Goal: Transaction & Acquisition: Purchase product/service

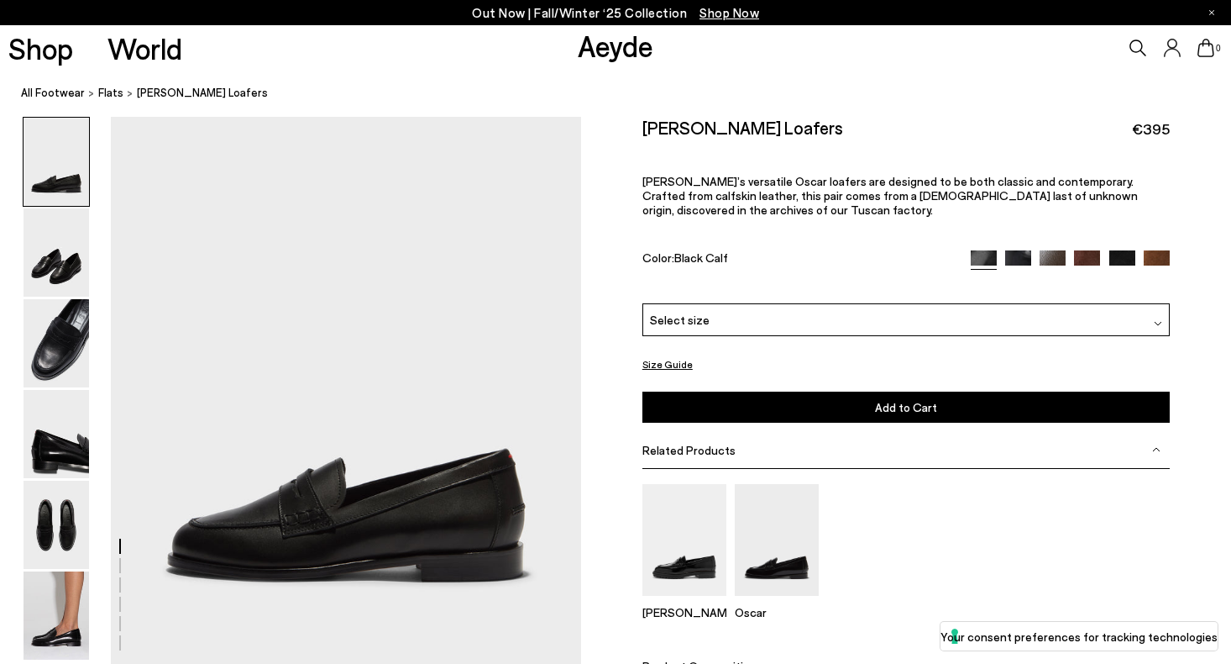
click at [28, 290] on img at bounding box center [57, 252] width 66 height 88
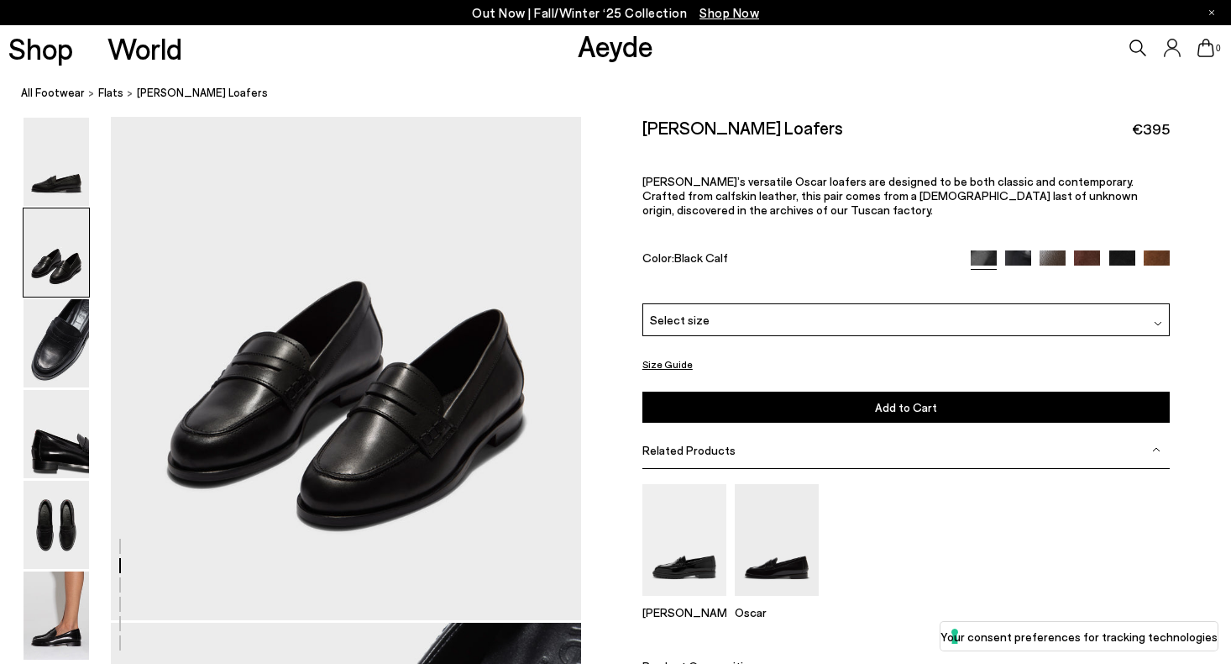
scroll to position [674, 0]
click at [1159, 252] on img at bounding box center [1157, 263] width 26 height 26
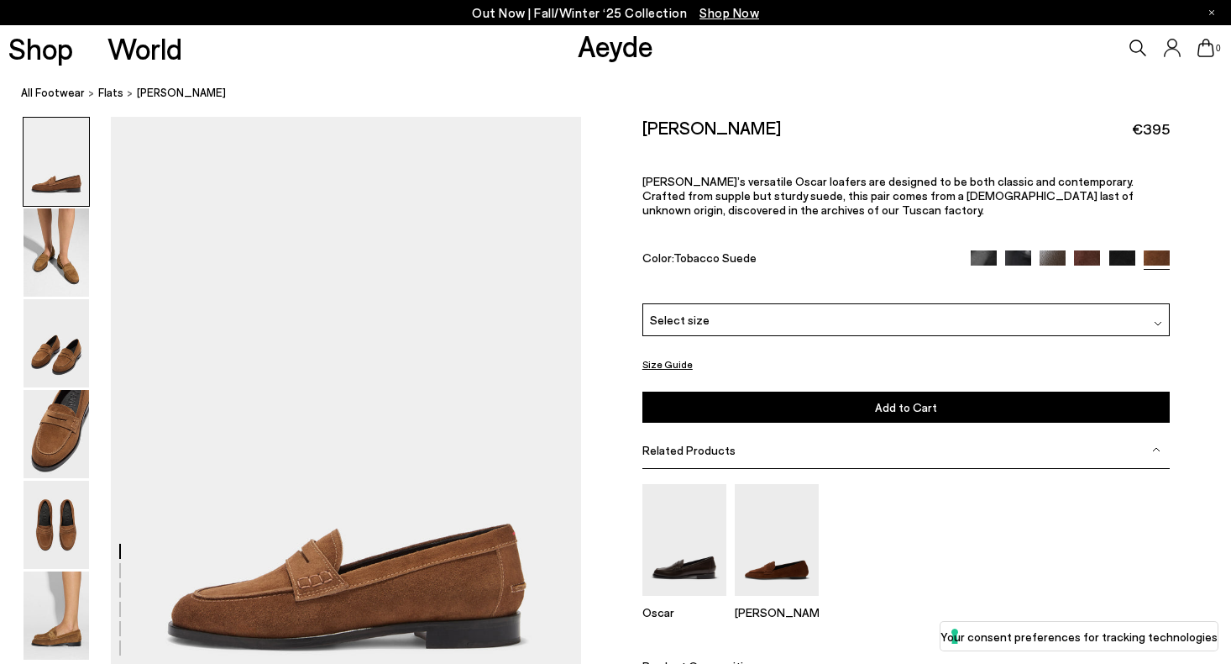
click at [1130, 259] on img at bounding box center [1123, 263] width 26 height 26
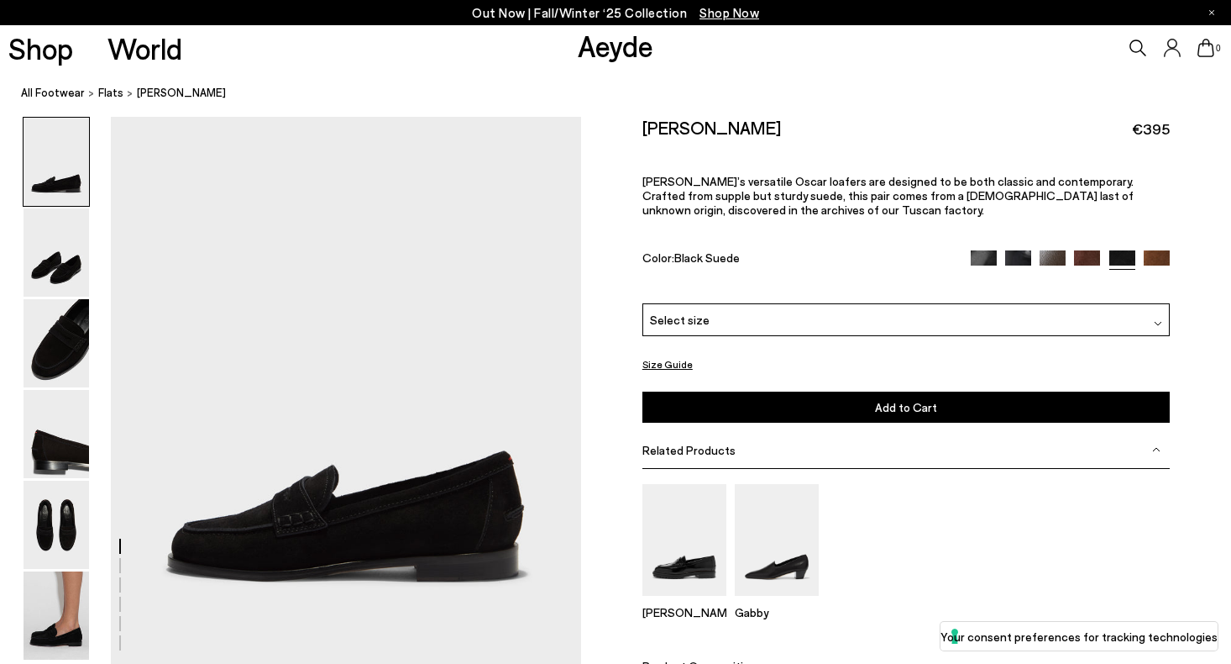
click at [1083, 262] on img at bounding box center [1087, 263] width 26 height 26
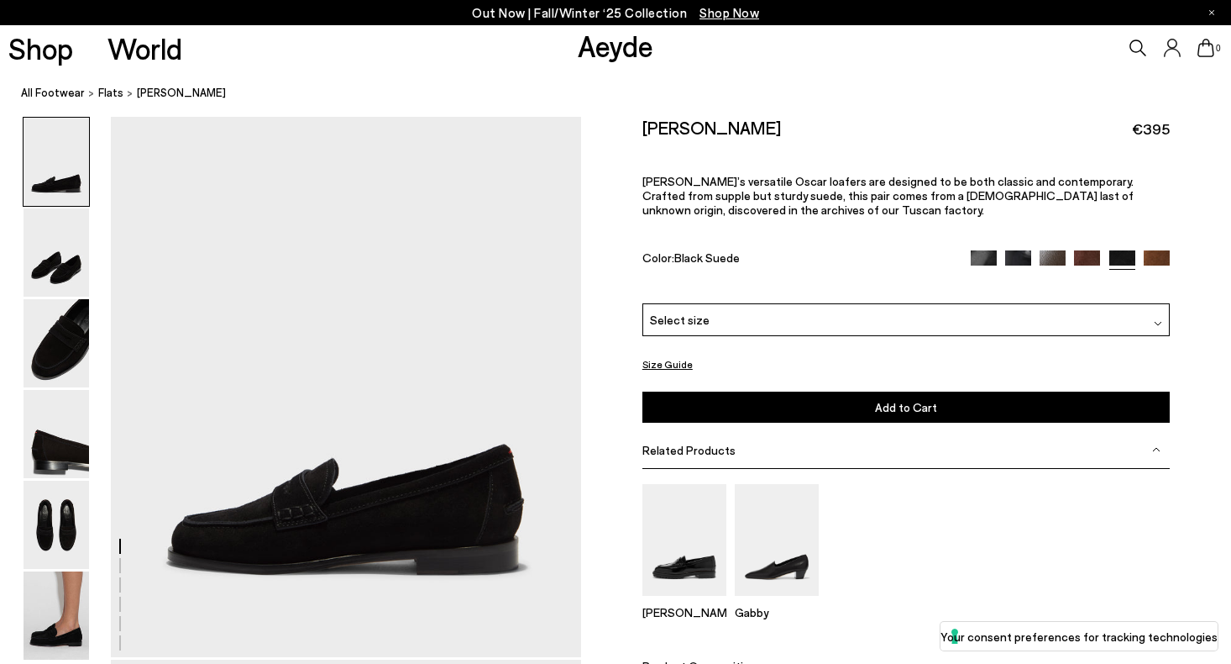
scroll to position [8, 0]
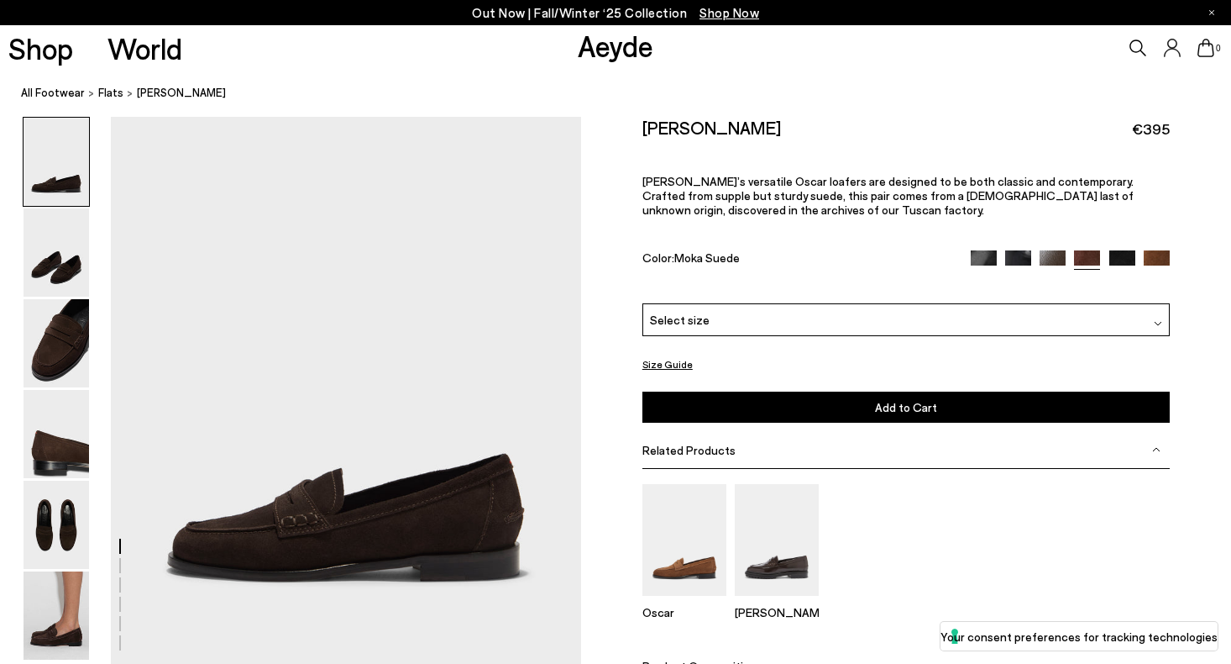
click at [1054, 260] on img at bounding box center [1053, 263] width 26 height 26
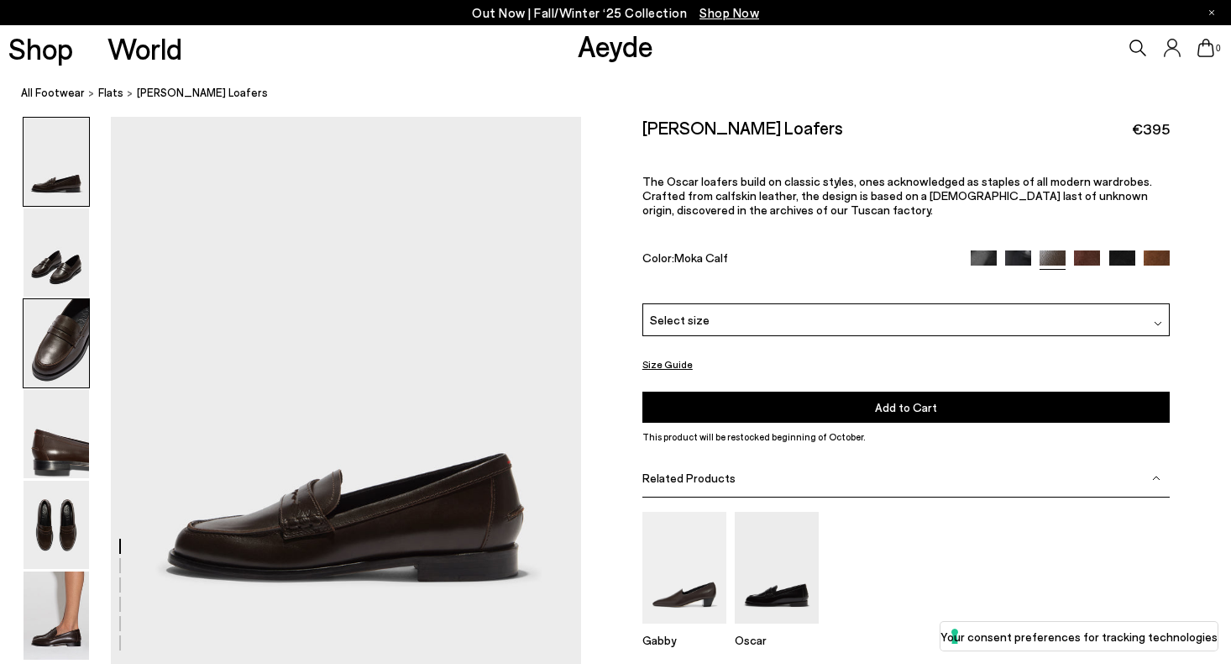
click at [45, 308] on img at bounding box center [57, 343] width 66 height 88
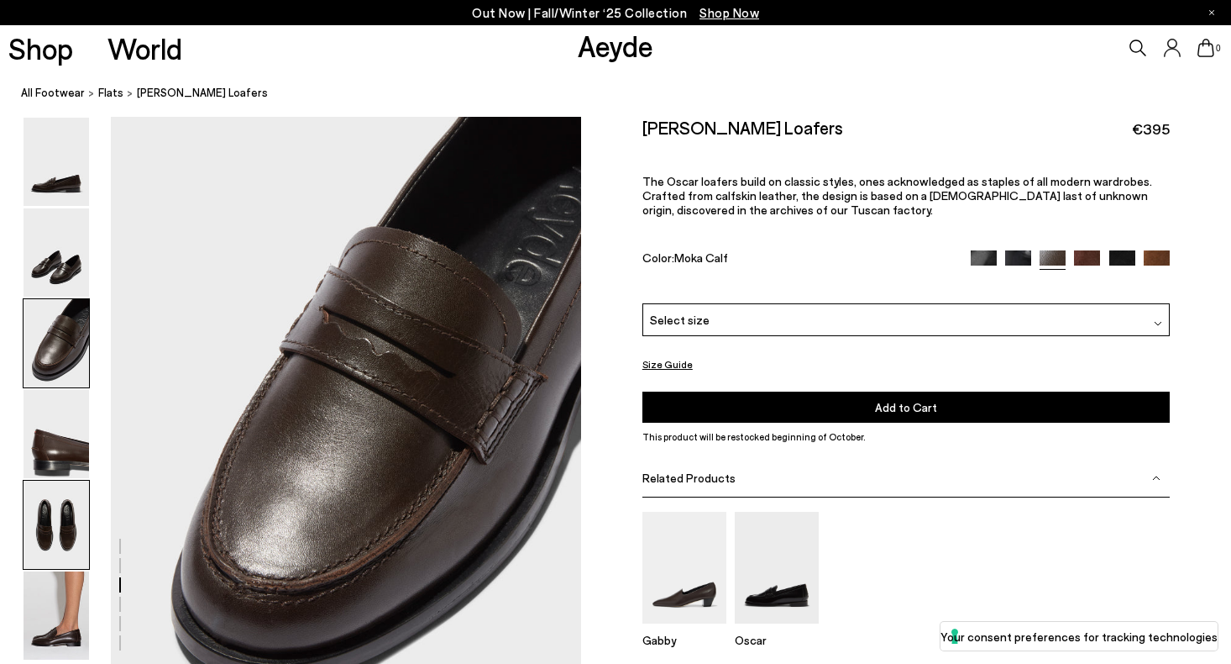
click at [57, 483] on img at bounding box center [57, 524] width 66 height 88
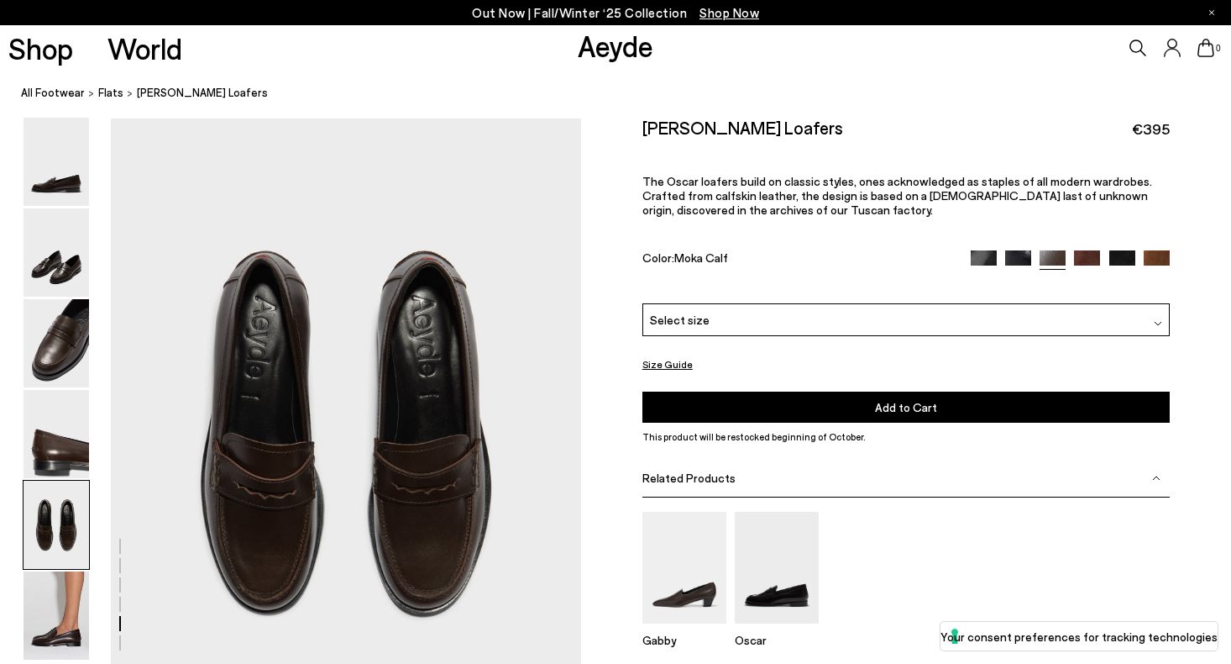
scroll to position [2439, 0]
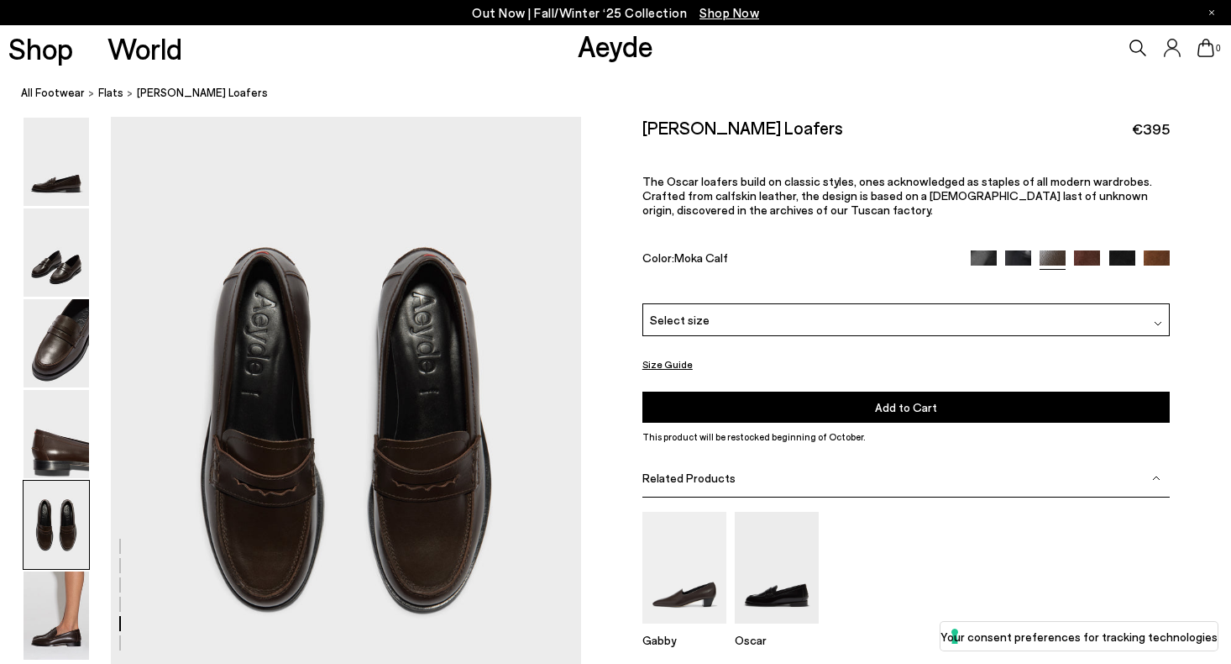
click at [55, 566] on img at bounding box center [57, 524] width 66 height 88
click at [60, 627] on img at bounding box center [57, 615] width 66 height 88
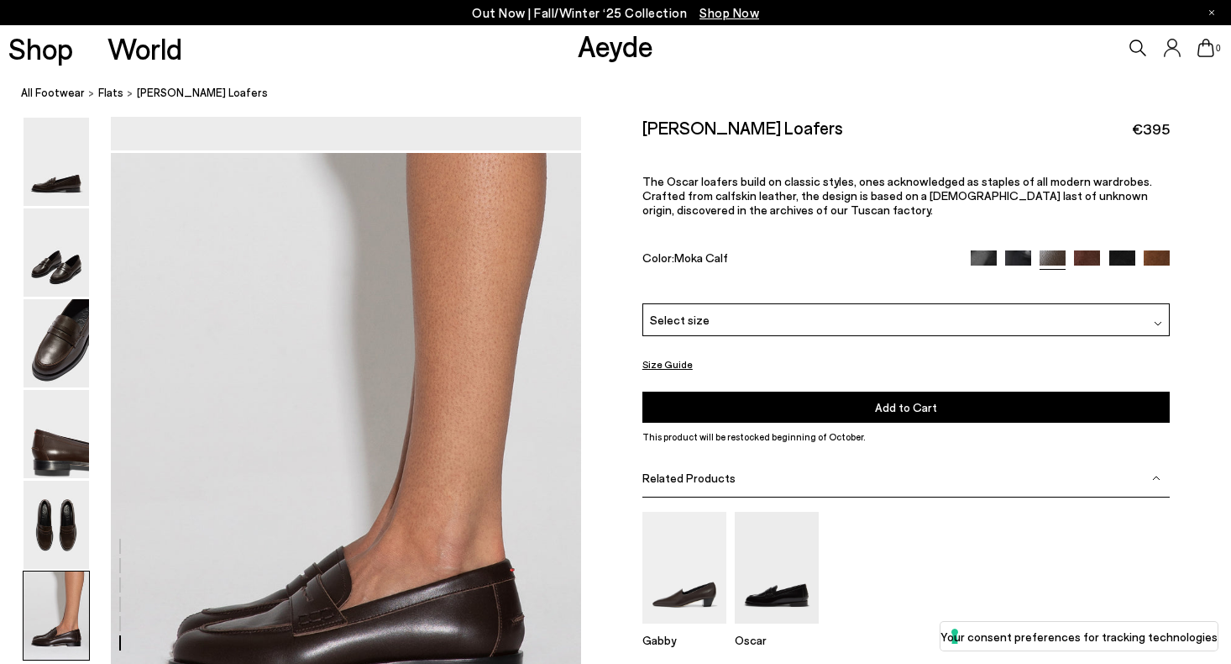
scroll to position [3025, 0]
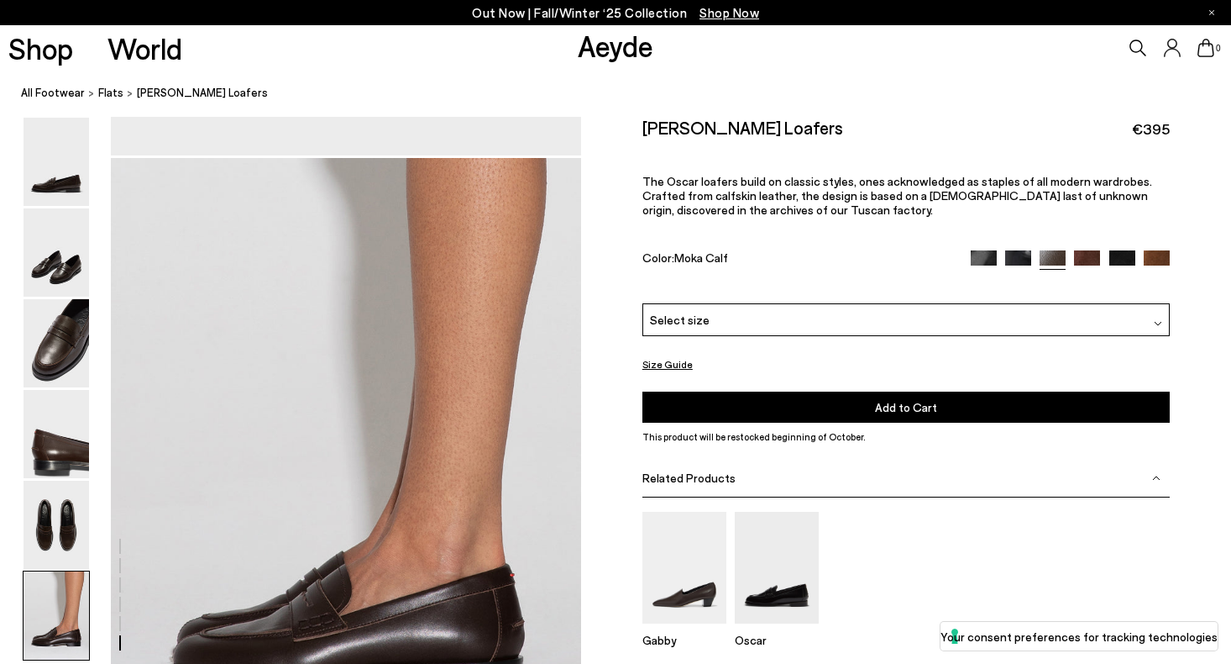
click at [1025, 260] on img at bounding box center [1018, 263] width 26 height 26
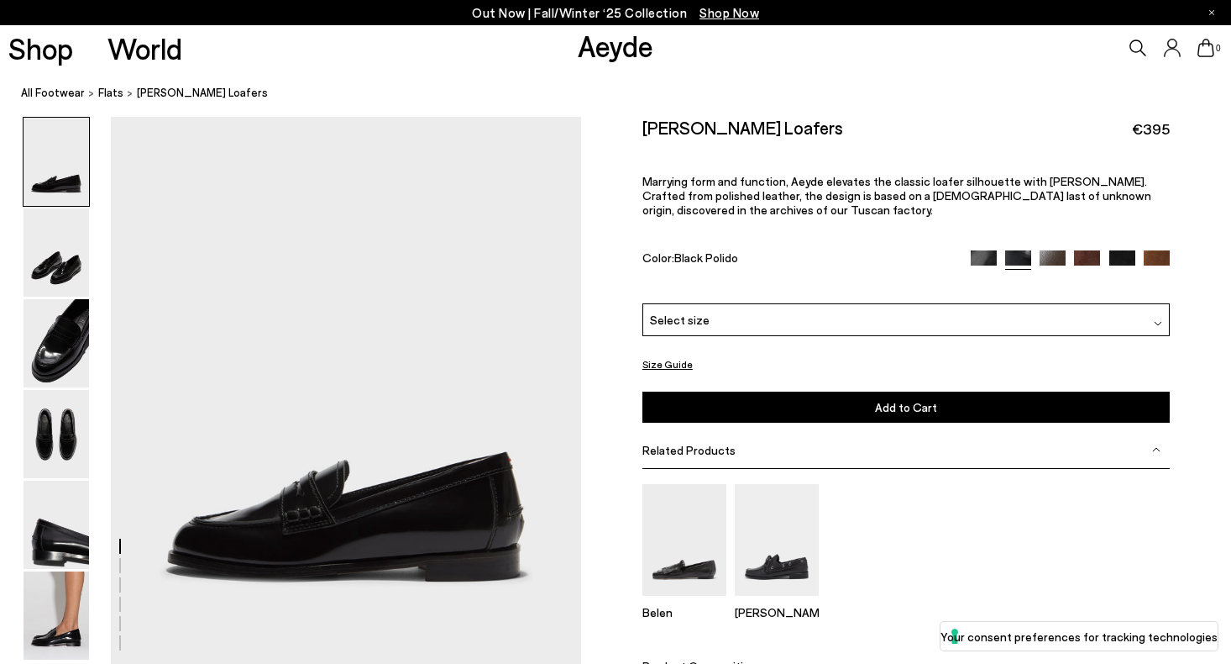
click at [981, 260] on img at bounding box center [984, 263] width 26 height 26
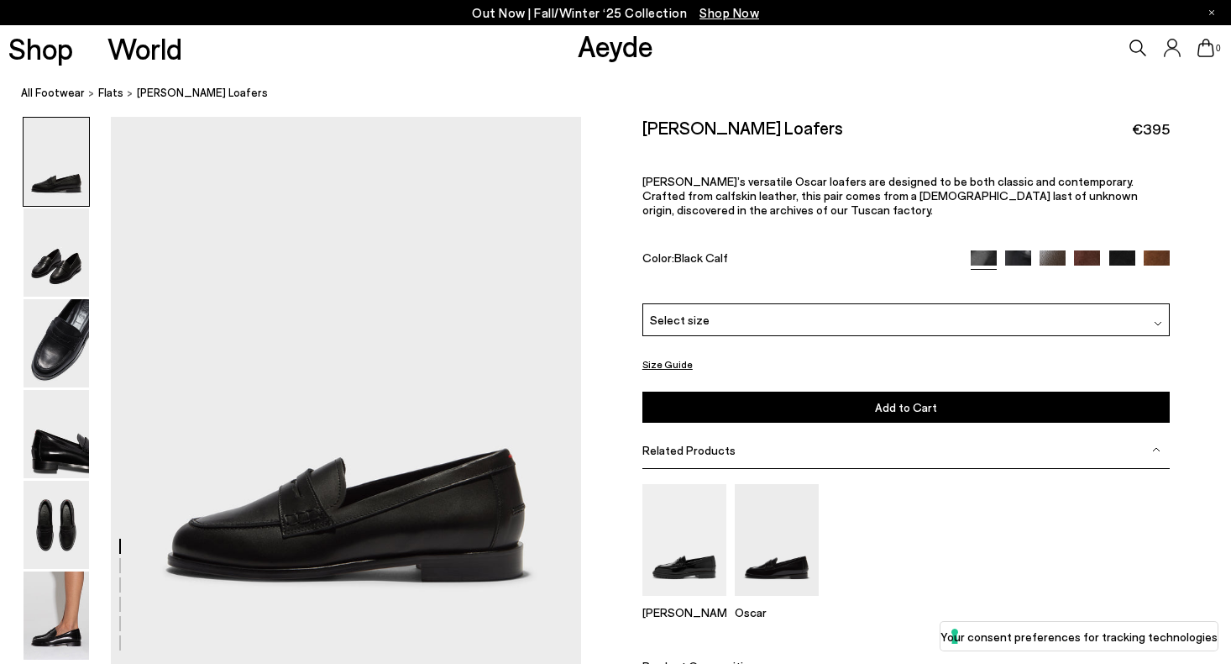
click at [954, 322] on div "Select size" at bounding box center [907, 319] width 528 height 33
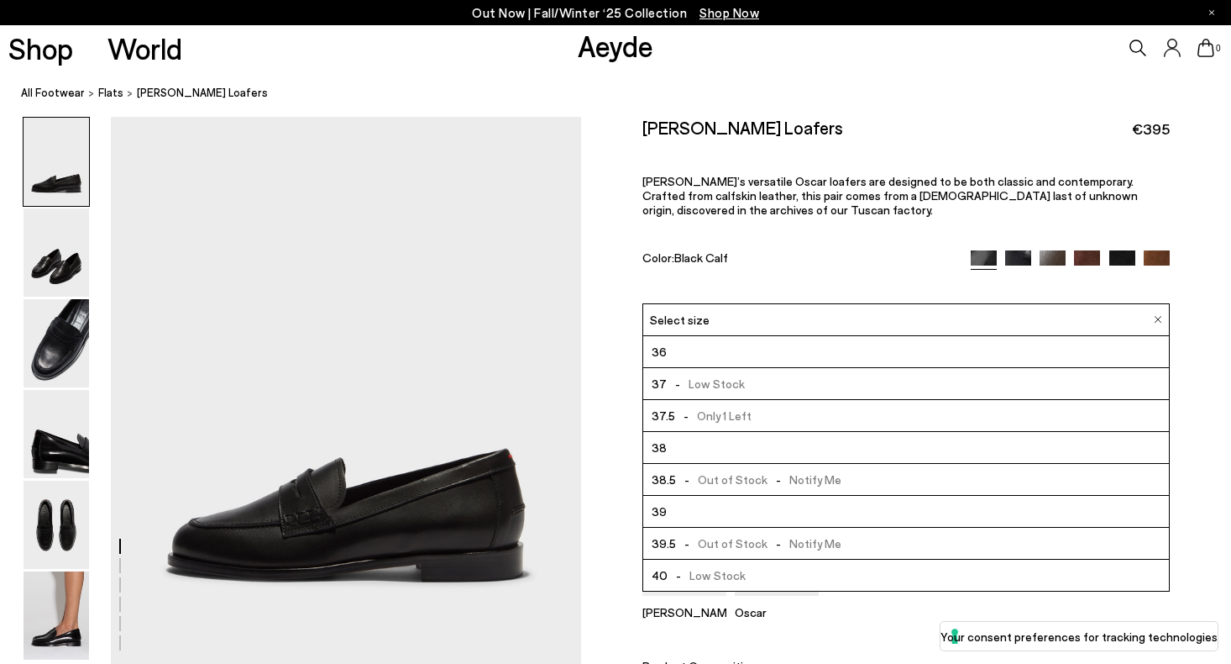
click at [945, 413] on li "37.5 - Only 1 Left" at bounding box center [906, 416] width 526 height 32
